Goal: Task Accomplishment & Management: Check status

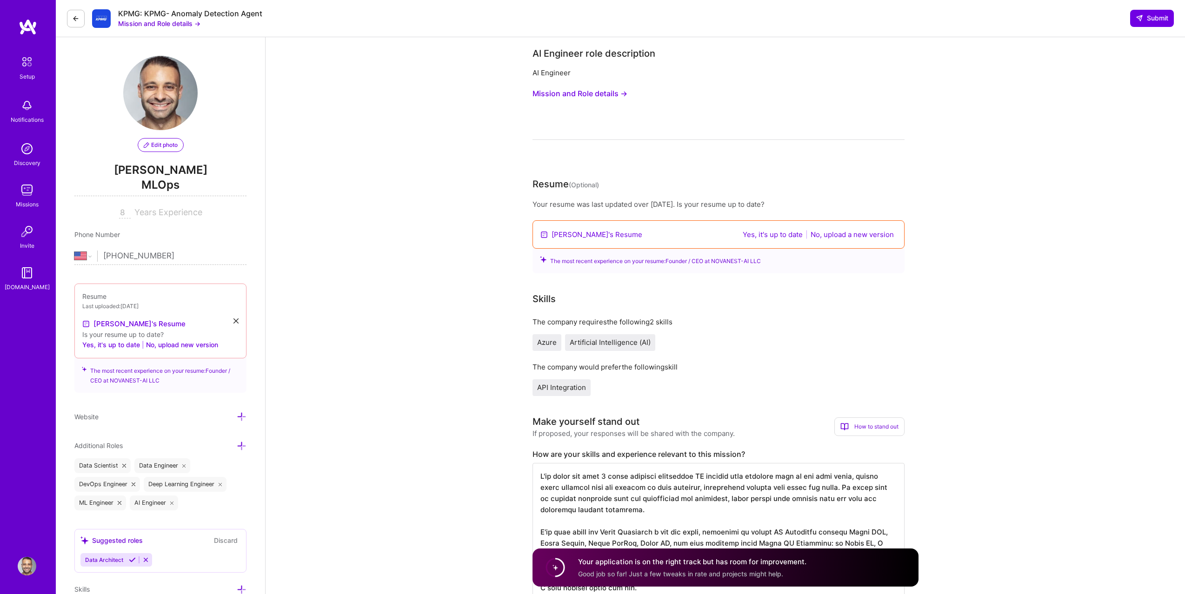
select select "US"
click at [26, 207] on div "Missions" at bounding box center [27, 205] width 23 height 10
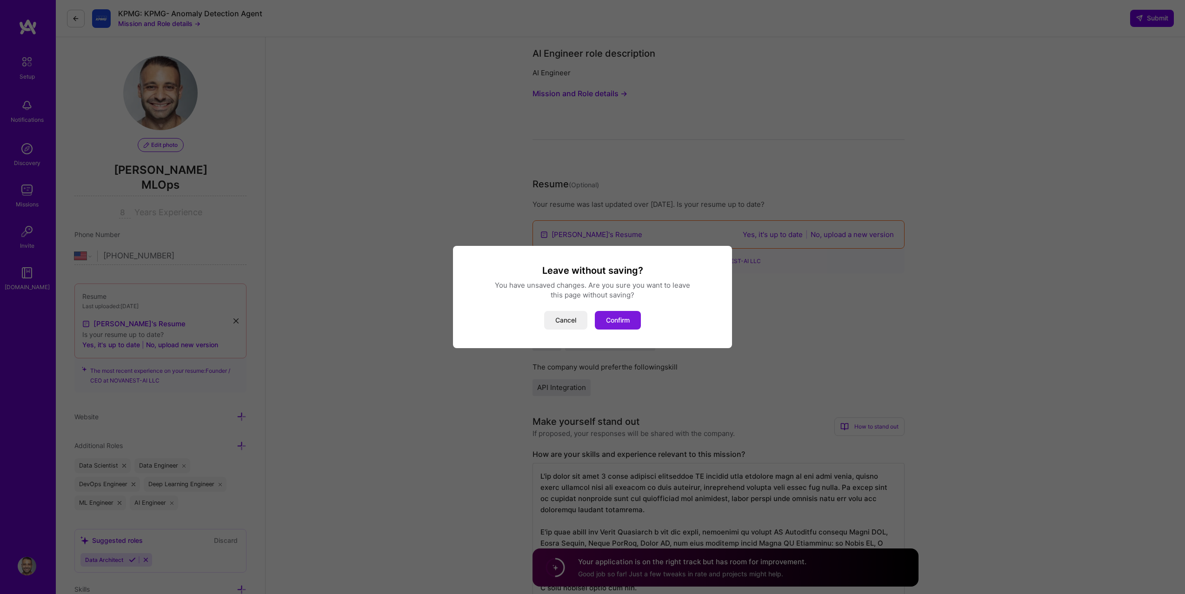
click at [610, 314] on button "Confirm" at bounding box center [618, 320] width 46 height 19
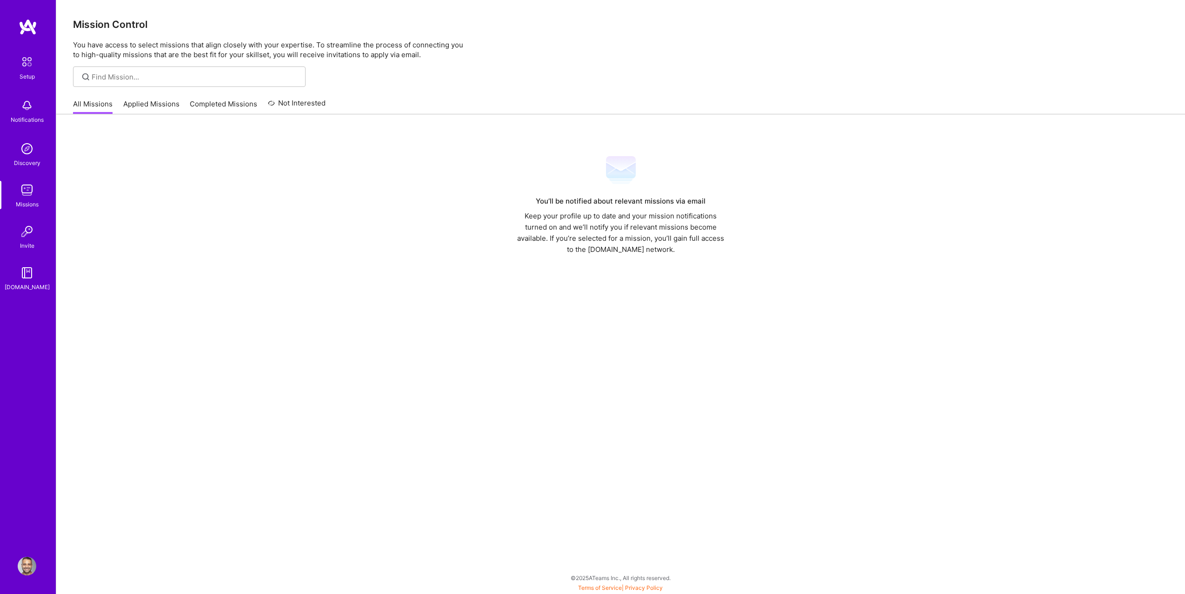
click at [168, 108] on link "Applied Missions" at bounding box center [151, 106] width 56 height 15
